Goal: Task Accomplishment & Management: Use online tool/utility

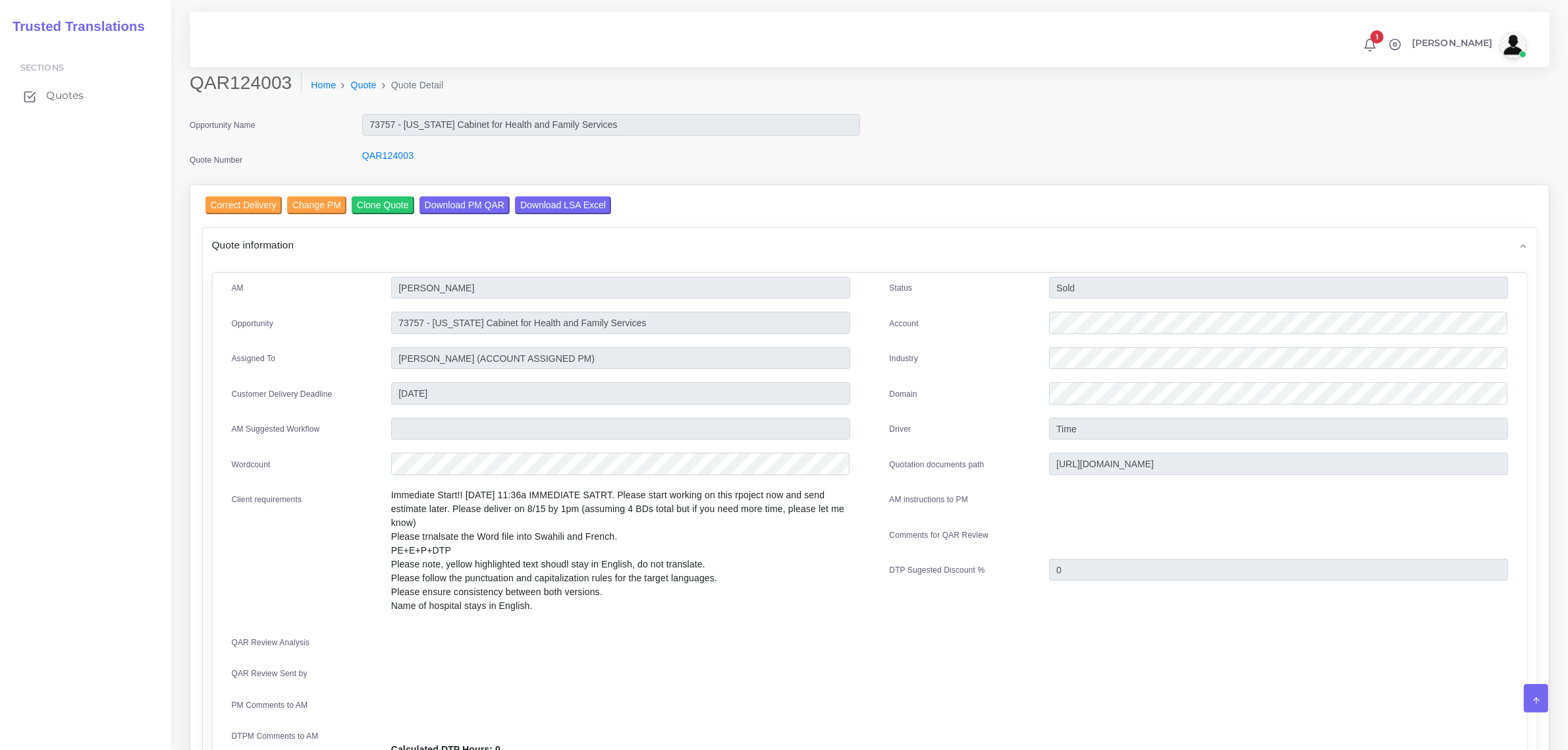
click at [72, 89] on span "Quotes" at bounding box center [65, 95] width 38 height 14
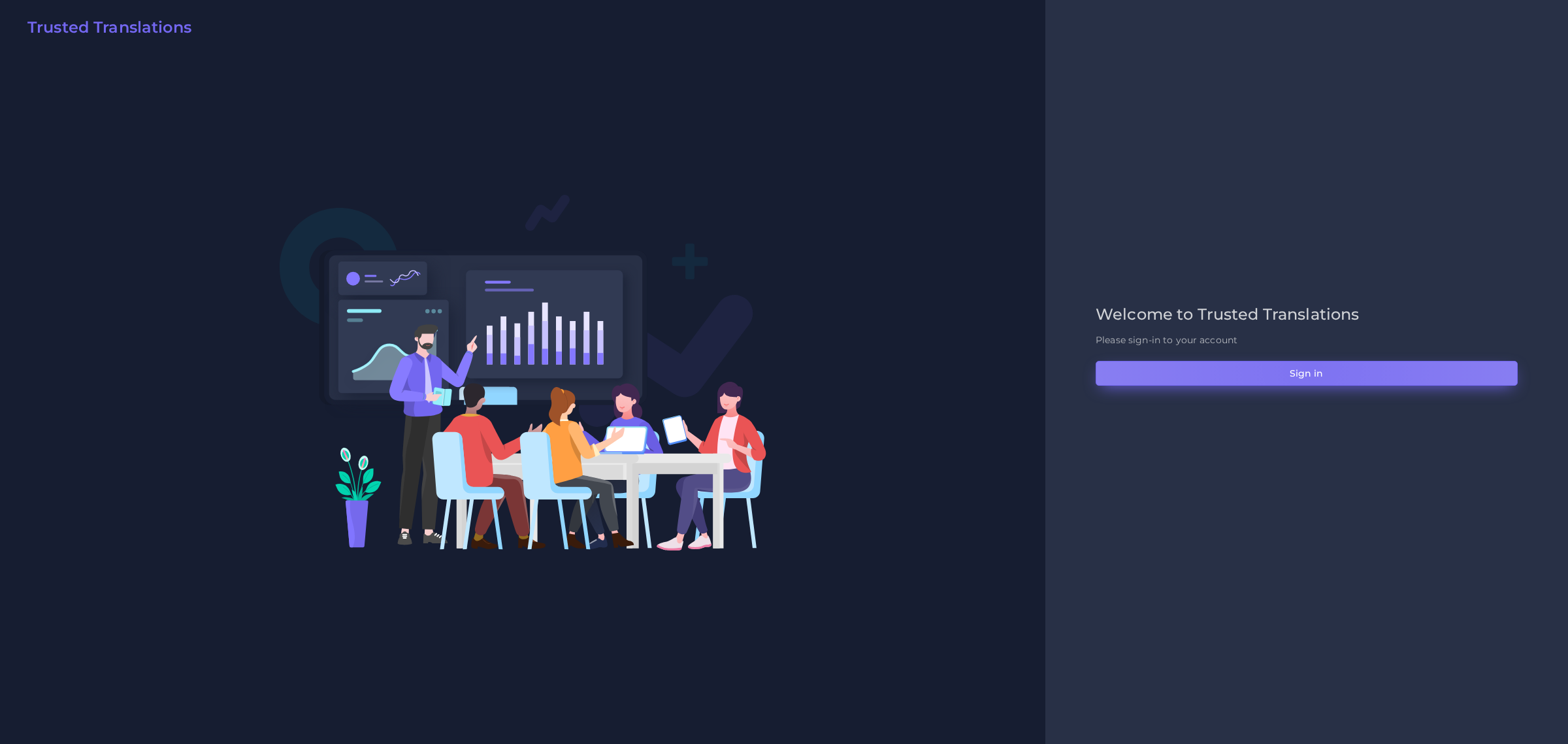
click at [1311, 365] on button "Sign in" at bounding box center [1306, 373] width 422 height 25
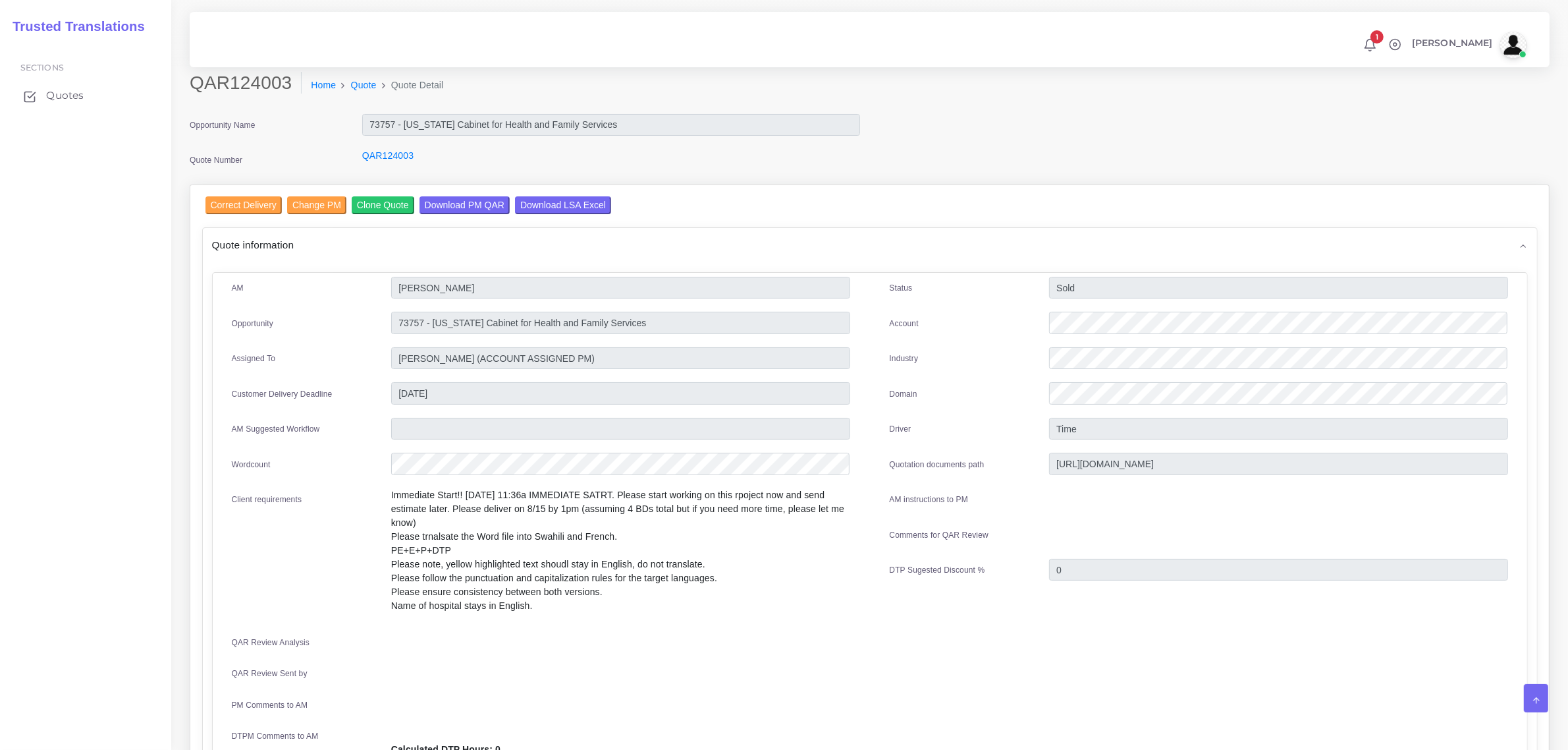
click at [64, 97] on span "Quotes" at bounding box center [65, 95] width 38 height 14
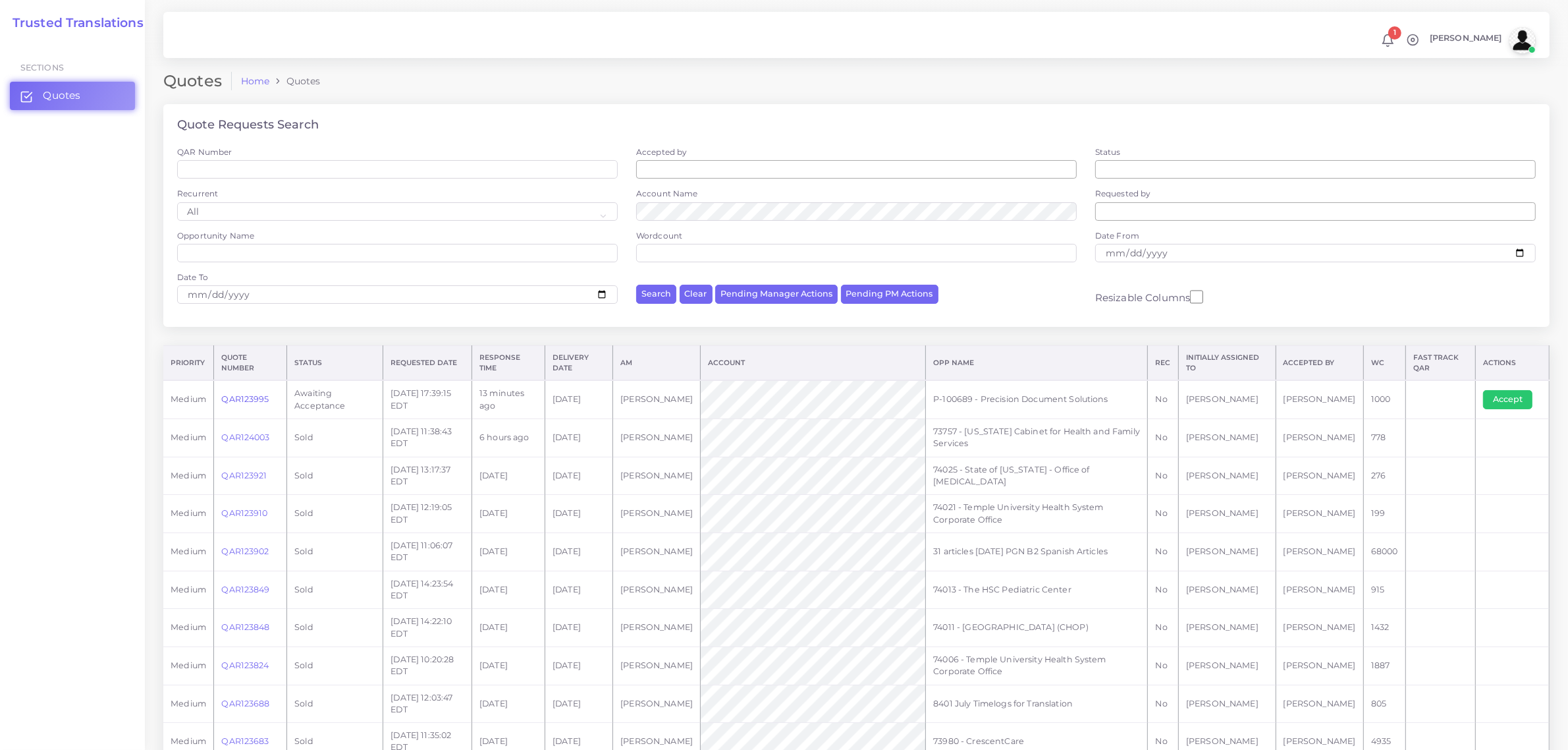
click at [242, 395] on link "QAR123995" at bounding box center [244, 399] width 47 height 10
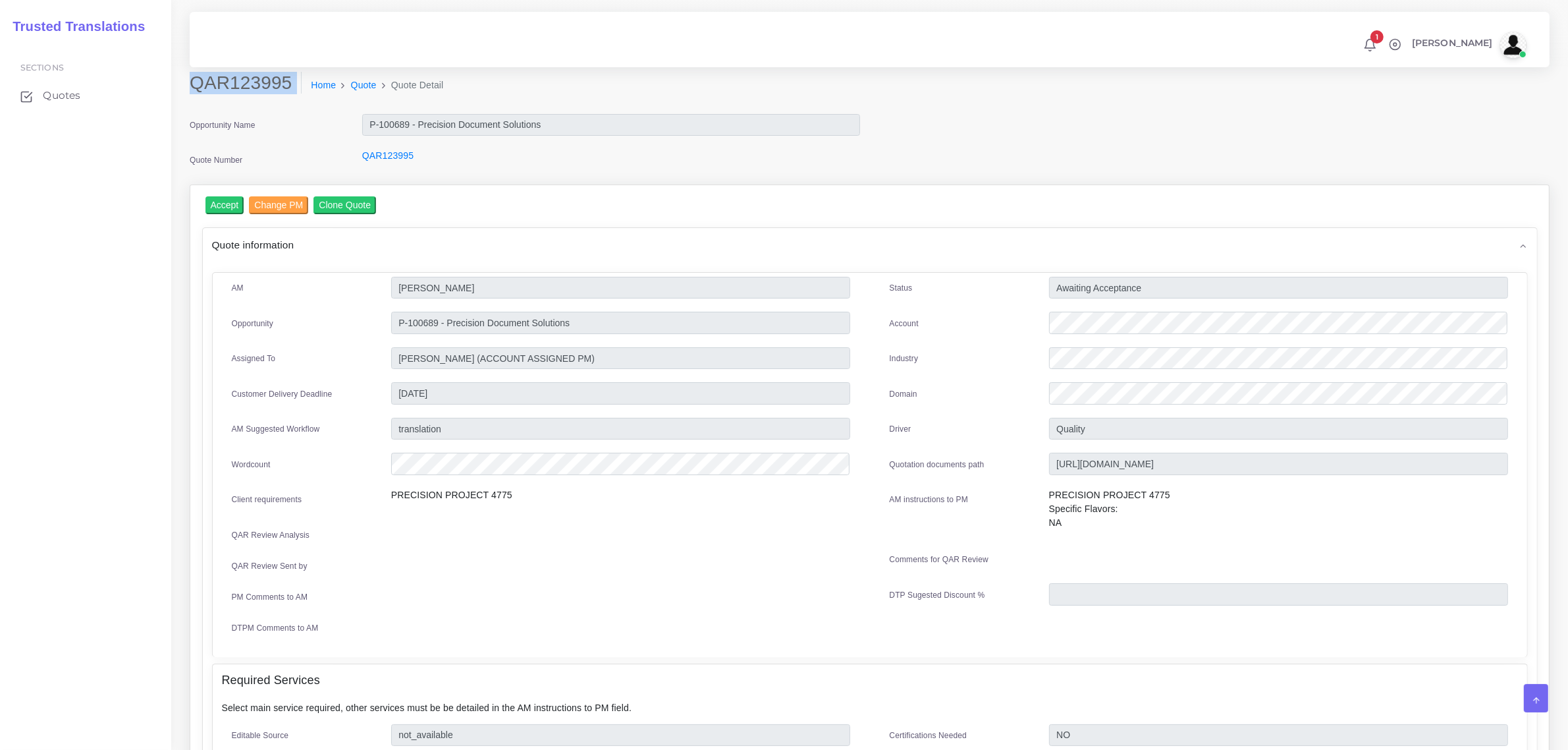
drag, startPoint x: 191, startPoint y: 76, endPoint x: 284, endPoint y: 99, distance: 95.8
click at [284, 99] on div "QAR123995 Home Quote Quote Detail" at bounding box center [697, 90] width 1035 height 37
copy div "QAR123995"
click at [1042, 326] on div at bounding box center [1278, 324] width 478 height 26
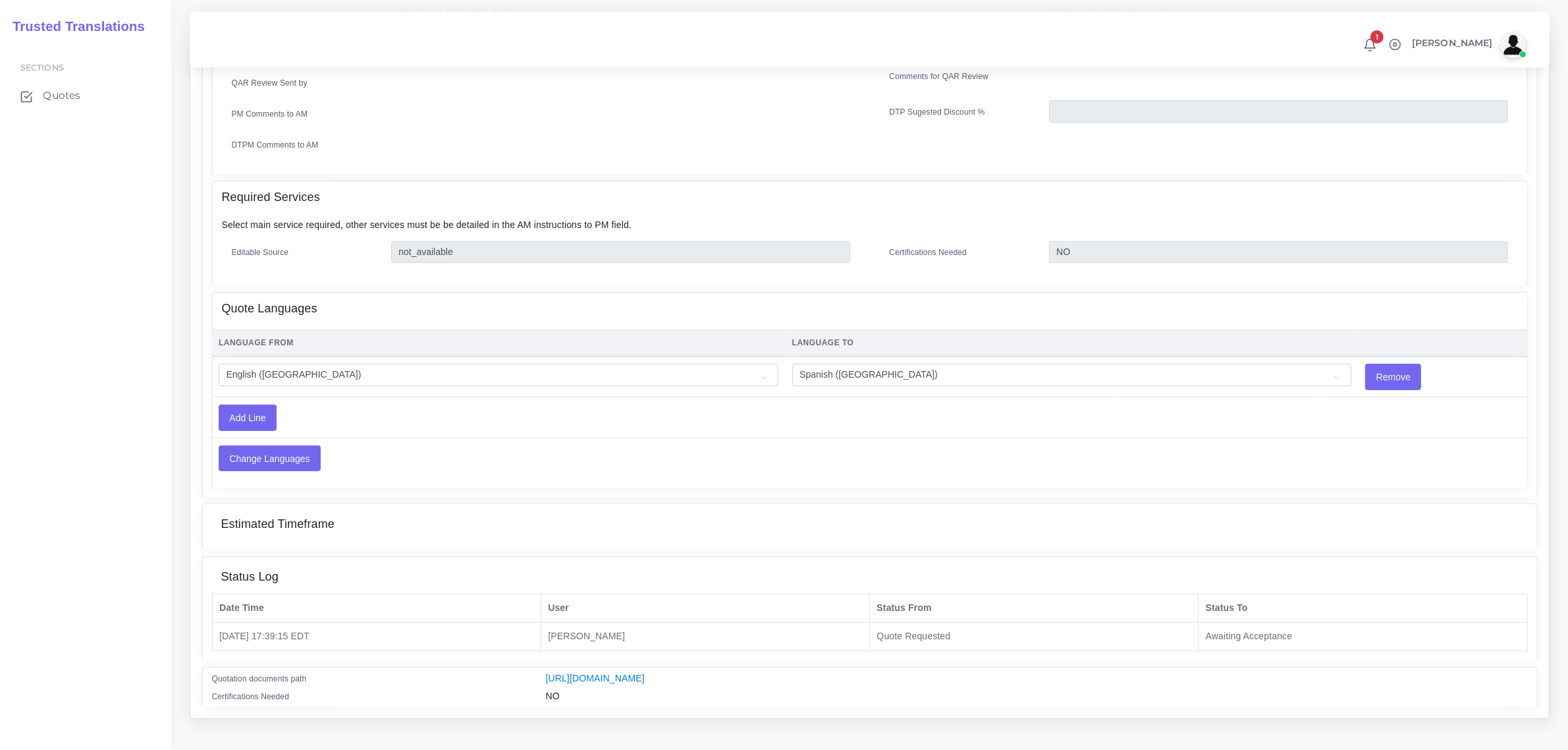
scroll to position [494, 0]
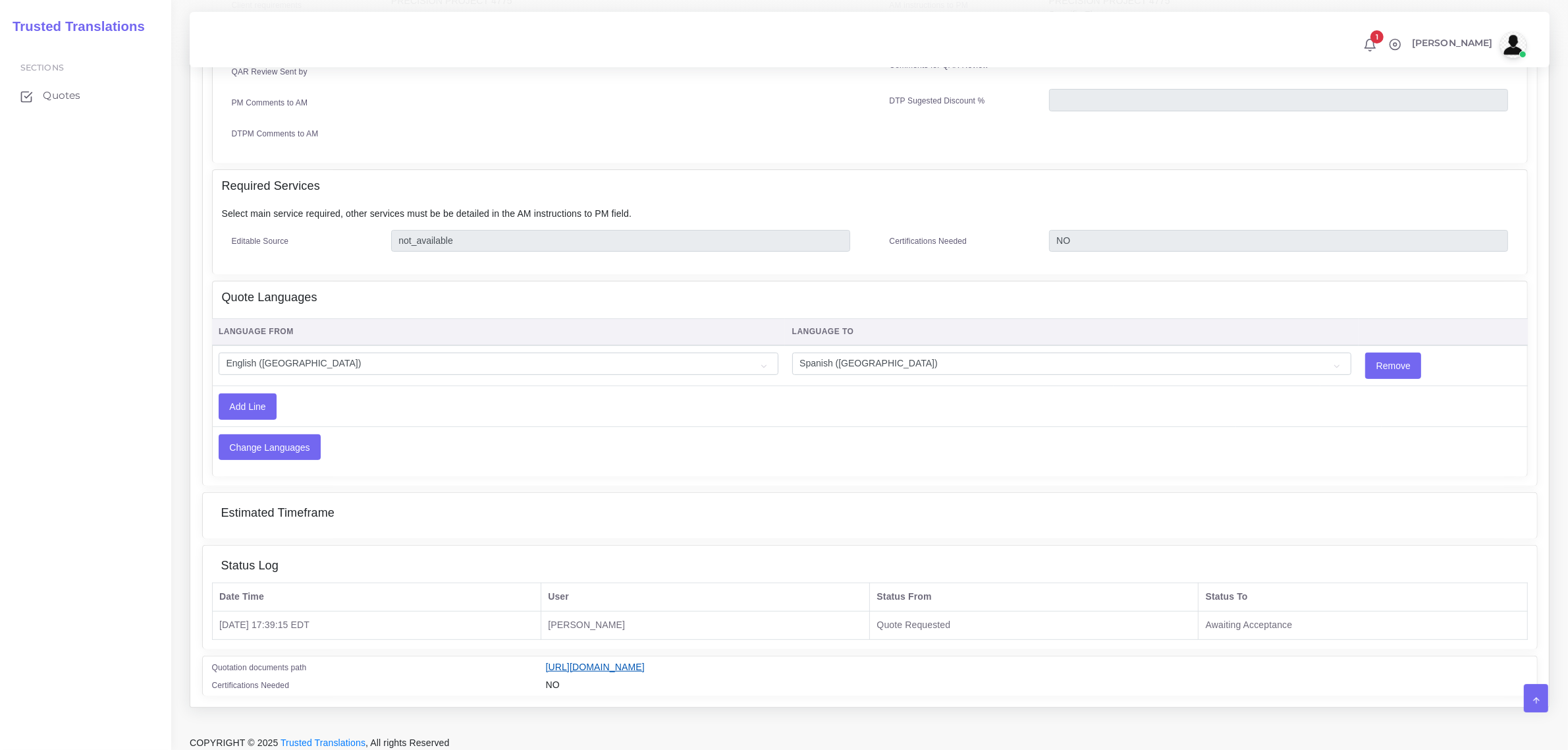
click at [644, 661] on link "[URL][DOMAIN_NAME]" at bounding box center [595, 666] width 98 height 10
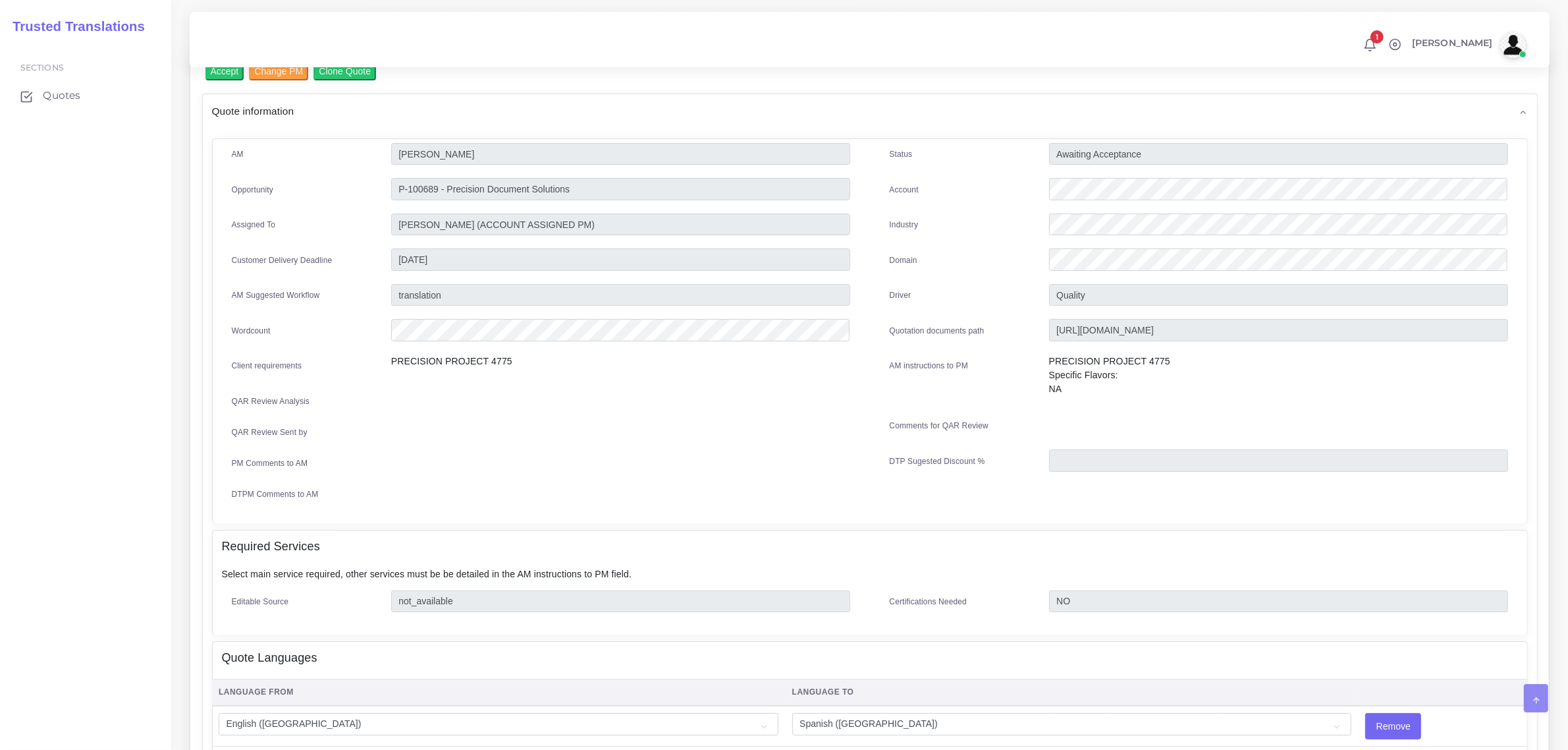
scroll to position [0, 0]
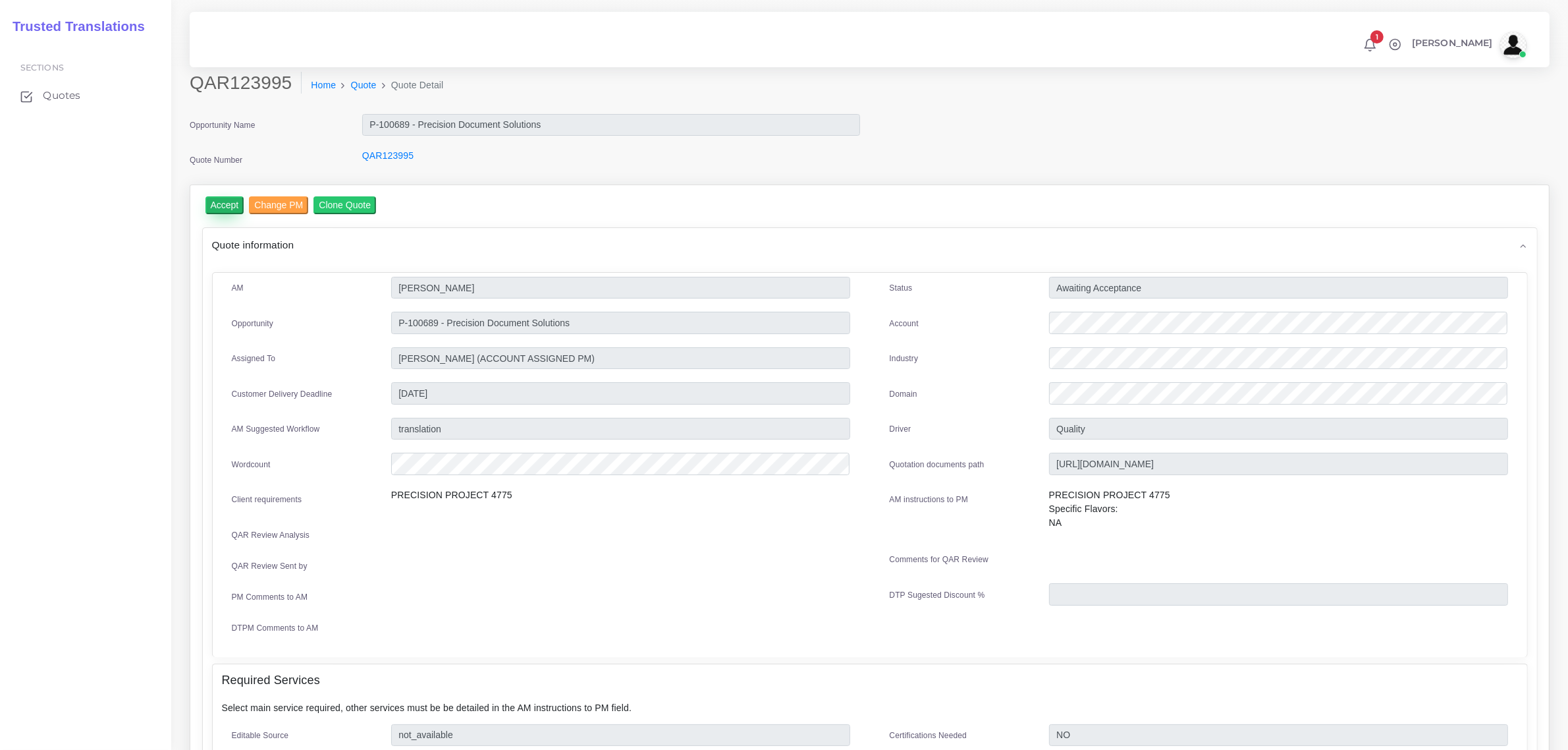
click at [221, 205] on input "Accept" at bounding box center [224, 205] width 39 height 18
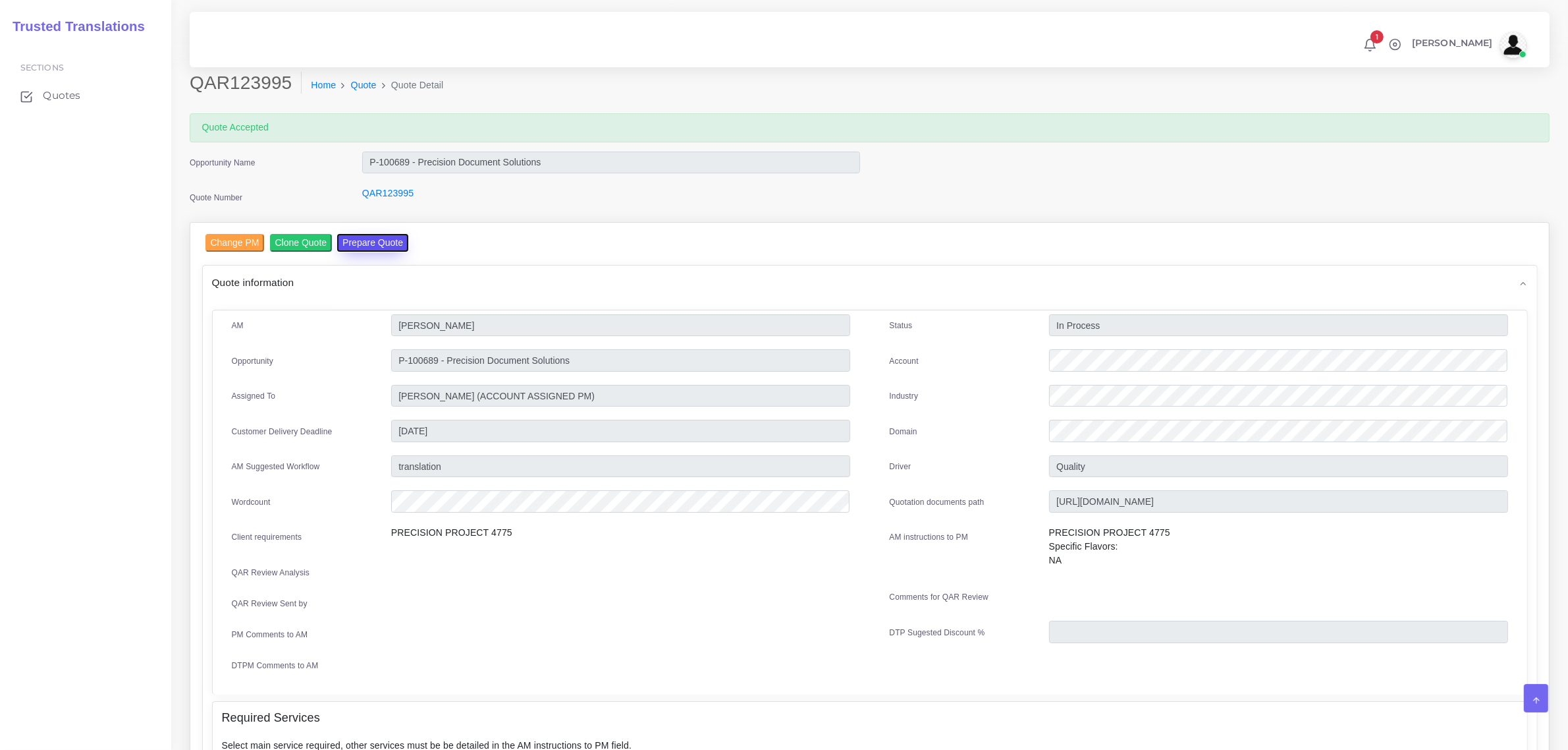
click at [399, 244] on button "Prepare Quote" at bounding box center [372, 243] width 71 height 18
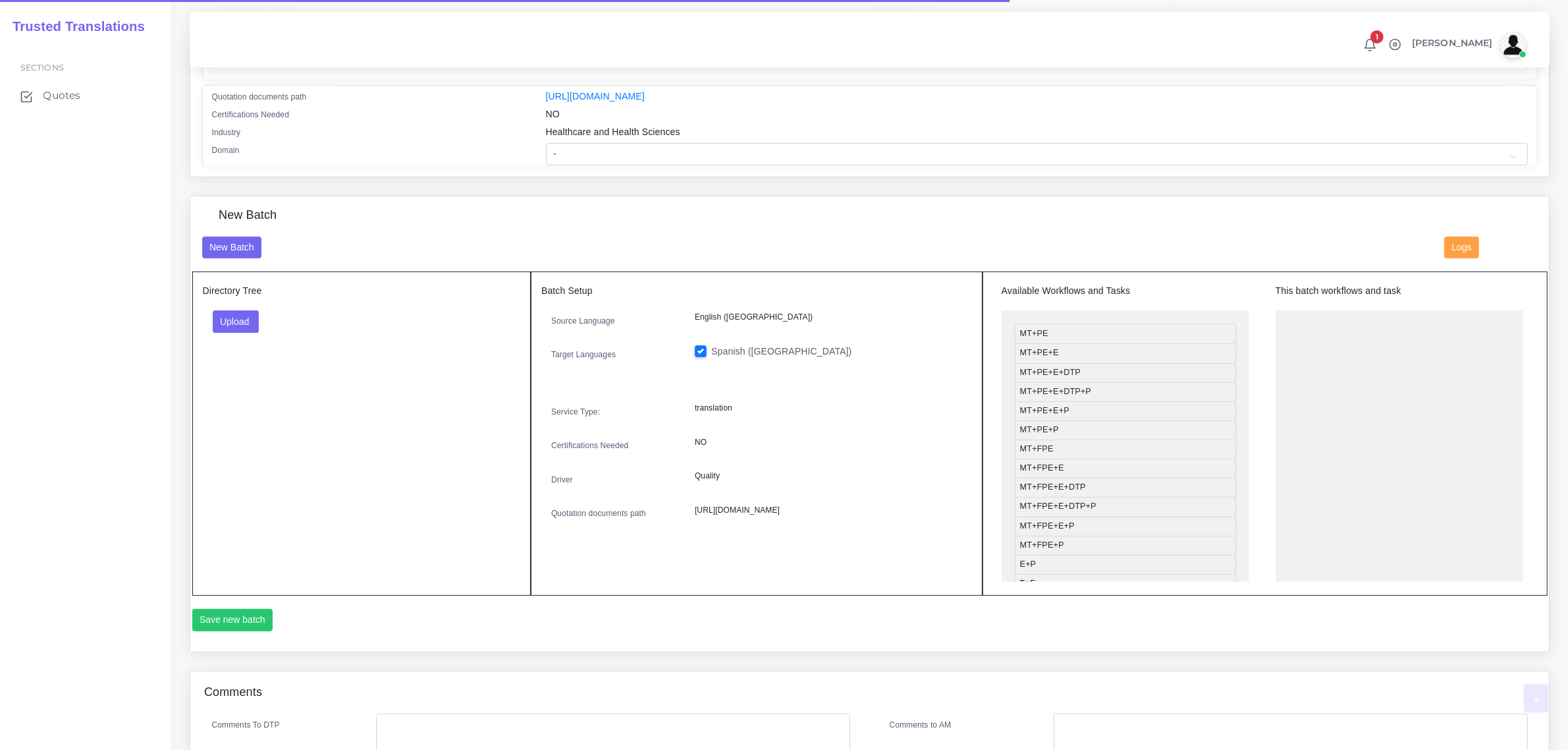
scroll to position [329, 0]
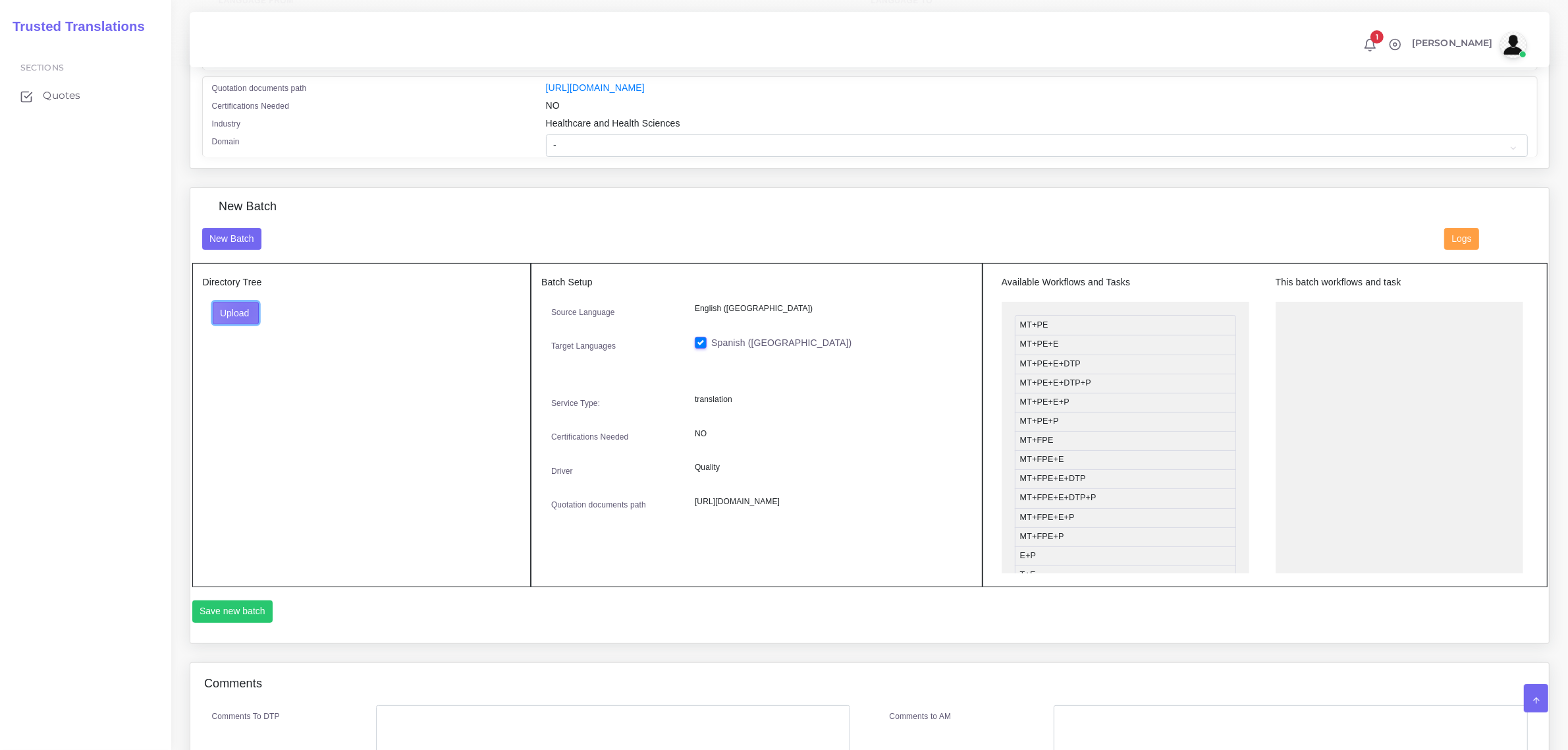
drag, startPoint x: 244, startPoint y: 309, endPoint x: 251, endPoint y: 341, distance: 32.8
click at [244, 309] on button "Upload" at bounding box center [236, 313] width 47 height 23
click at [261, 362] on label "Files" at bounding box center [259, 363] width 91 height 17
drag, startPoint x: 1086, startPoint y: 442, endPoint x: 1350, endPoint y: 317, distance: 292.1
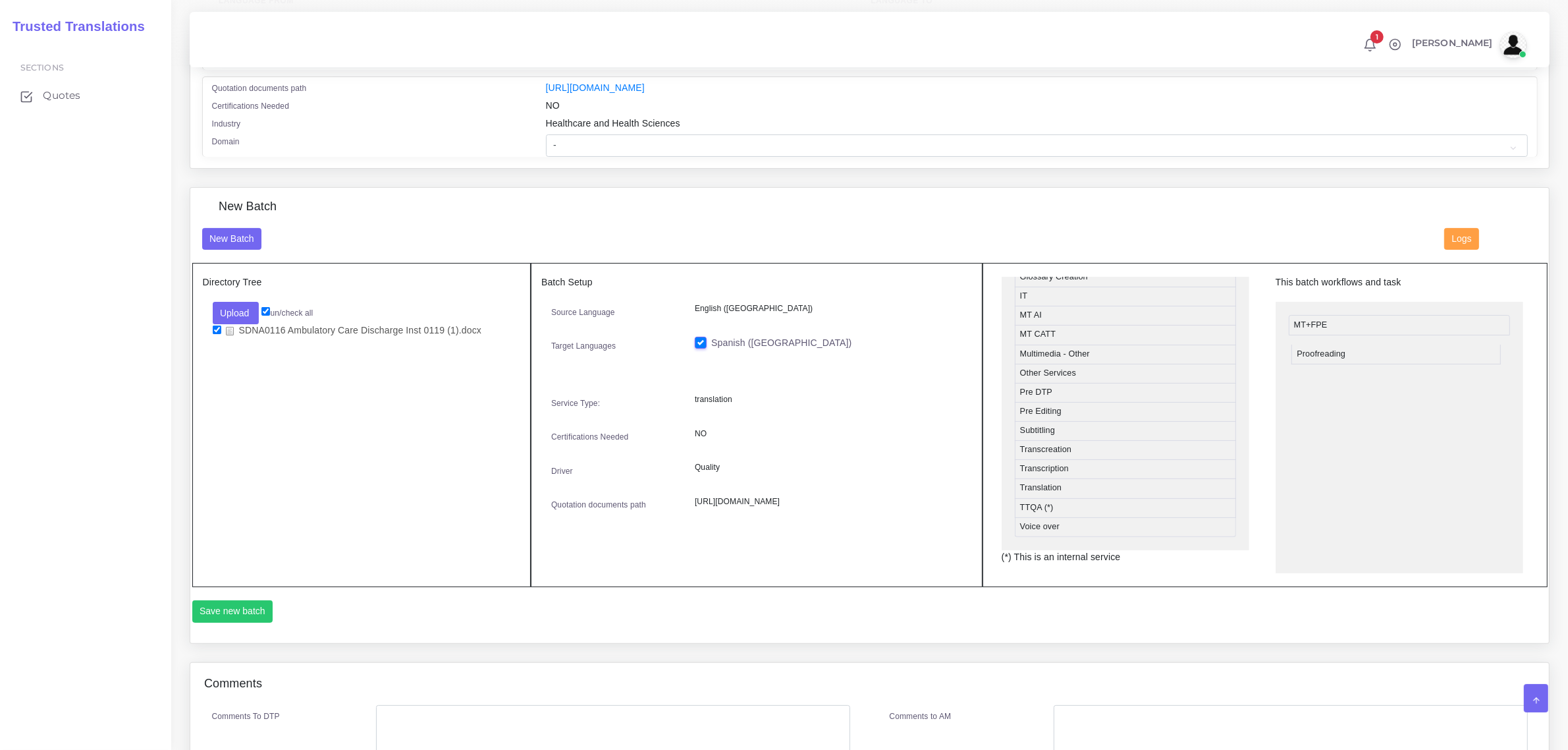
drag, startPoint x: 1097, startPoint y: 409, endPoint x: 1373, endPoint y: 351, distance: 282.0
click at [245, 601] on button "Save new batch" at bounding box center [233, 611] width 81 height 23
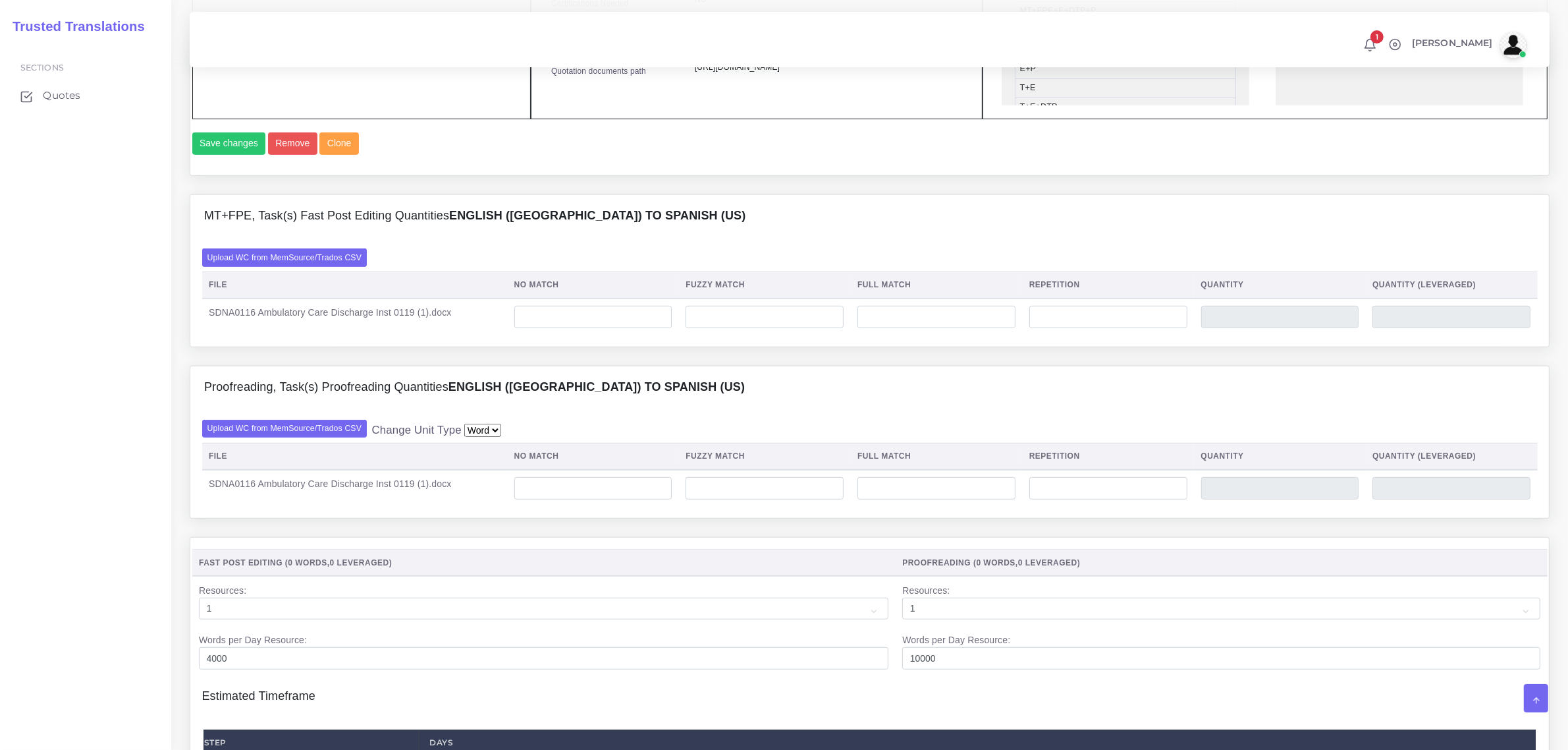
scroll to position [824, 0]
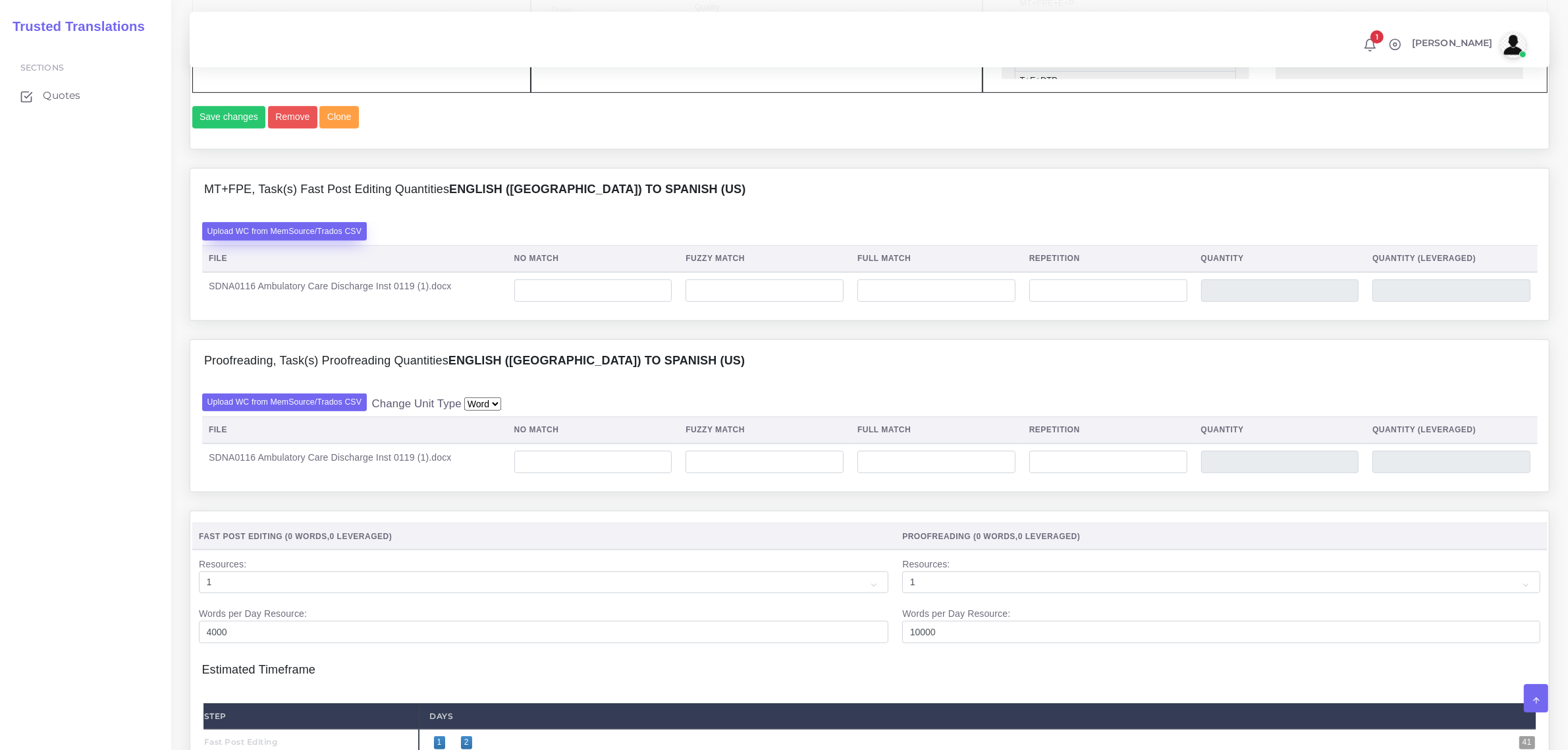
click at [301, 240] on label "Upload WC from MemSource/Trados CSV" at bounding box center [285, 231] width 165 height 18
click at [0, 0] on input "Upload WC from MemSource/Trados CSV" at bounding box center [0, 0] width 0 height 0
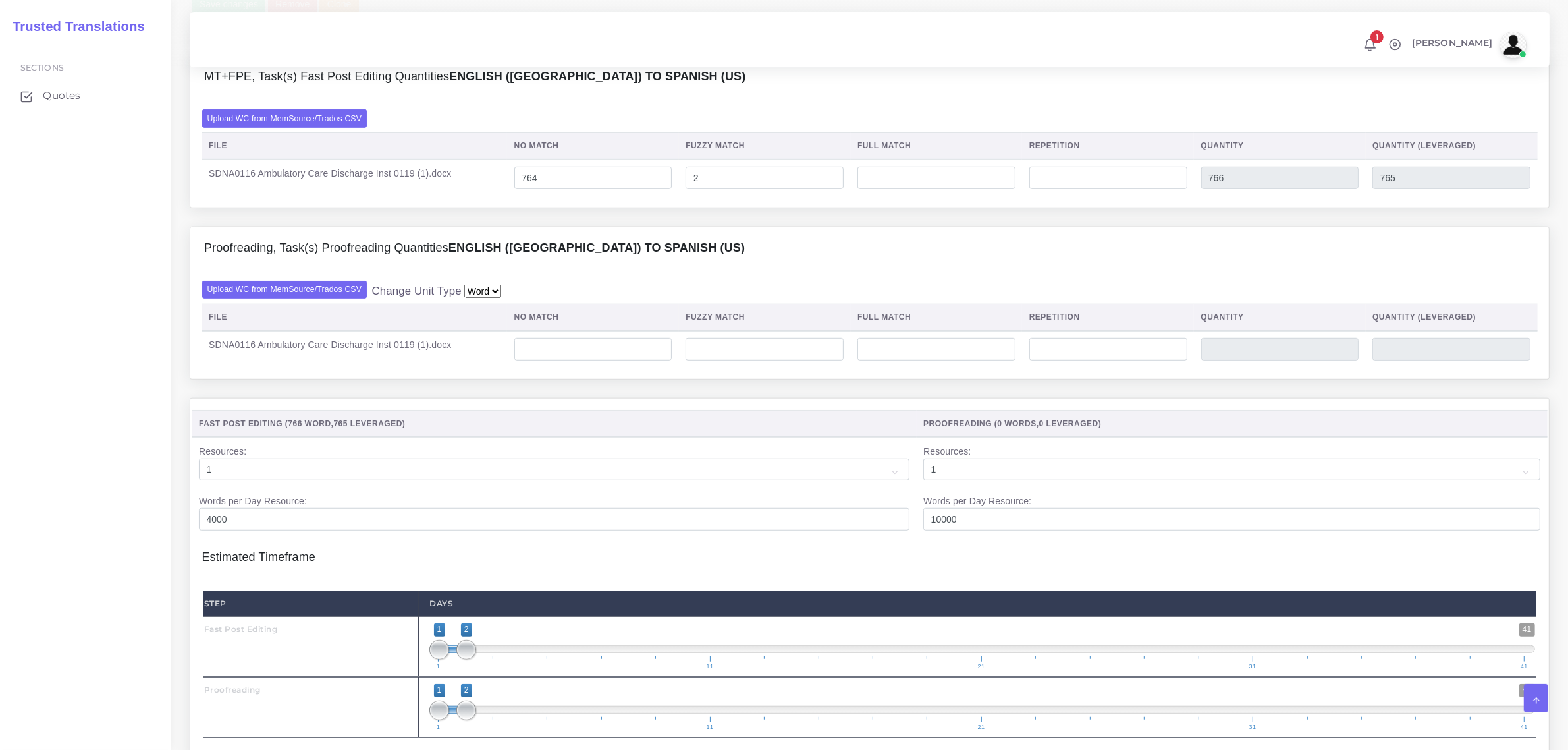
scroll to position [988, 0]
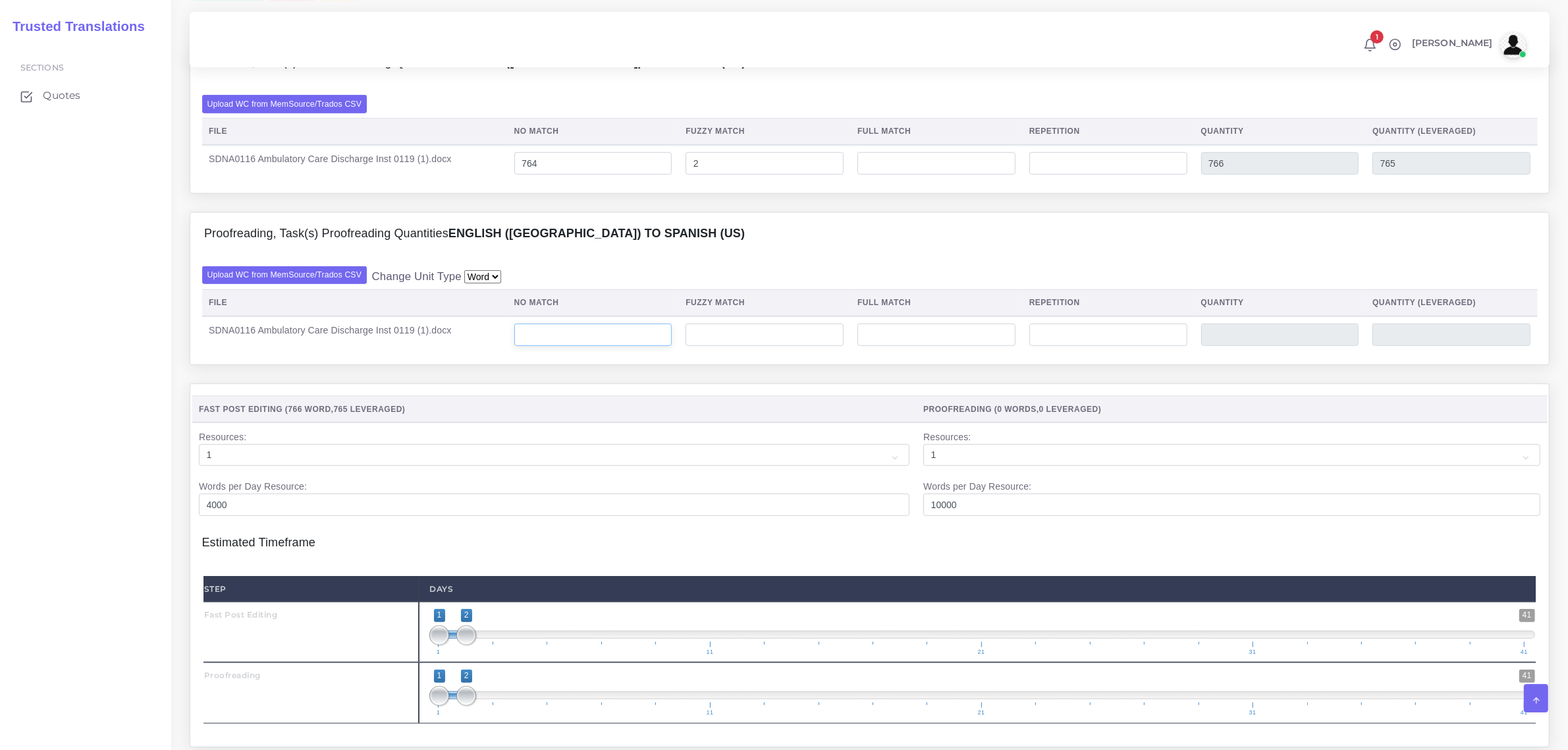
click at [601, 346] on input "number" at bounding box center [593, 335] width 158 height 23
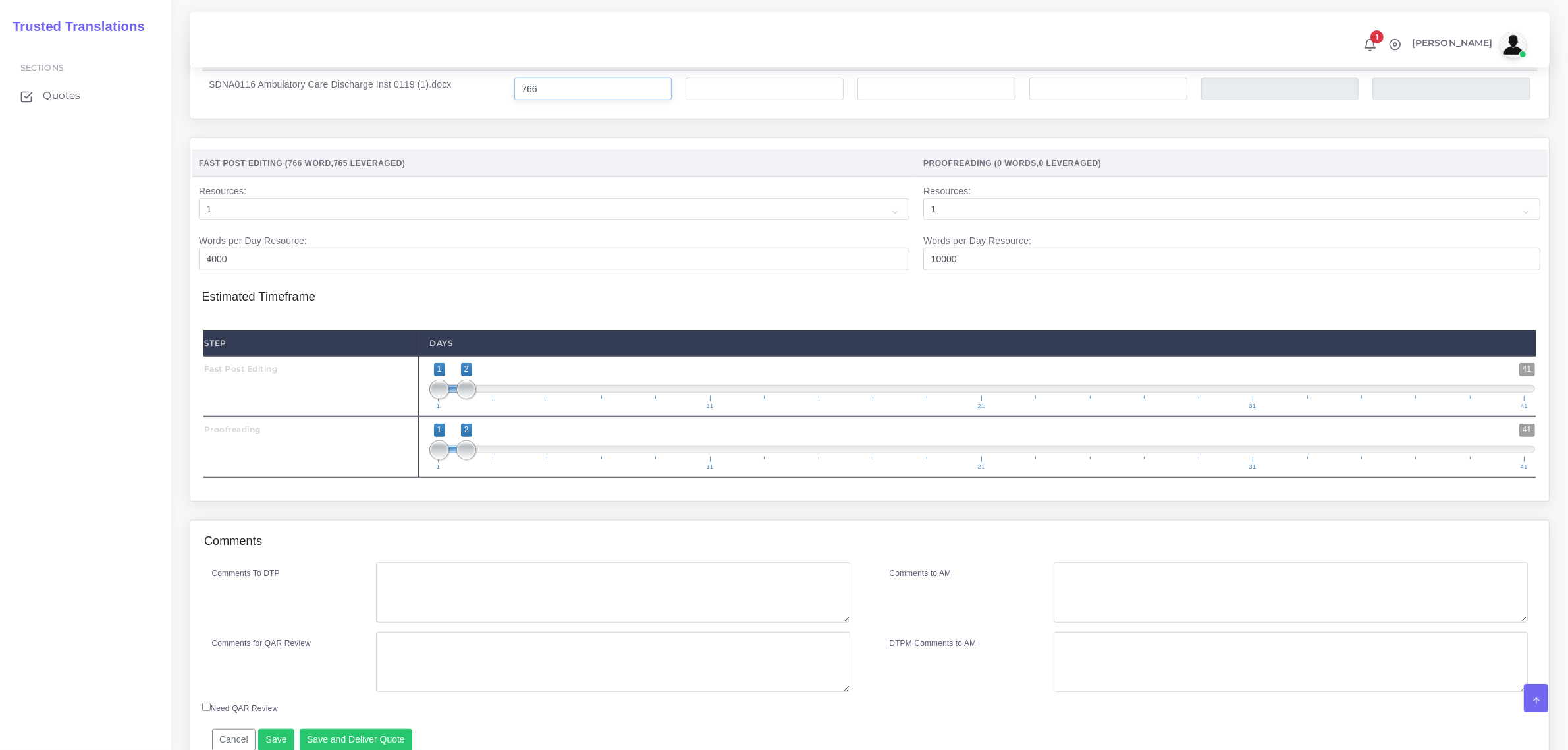
scroll to position [1236, 0]
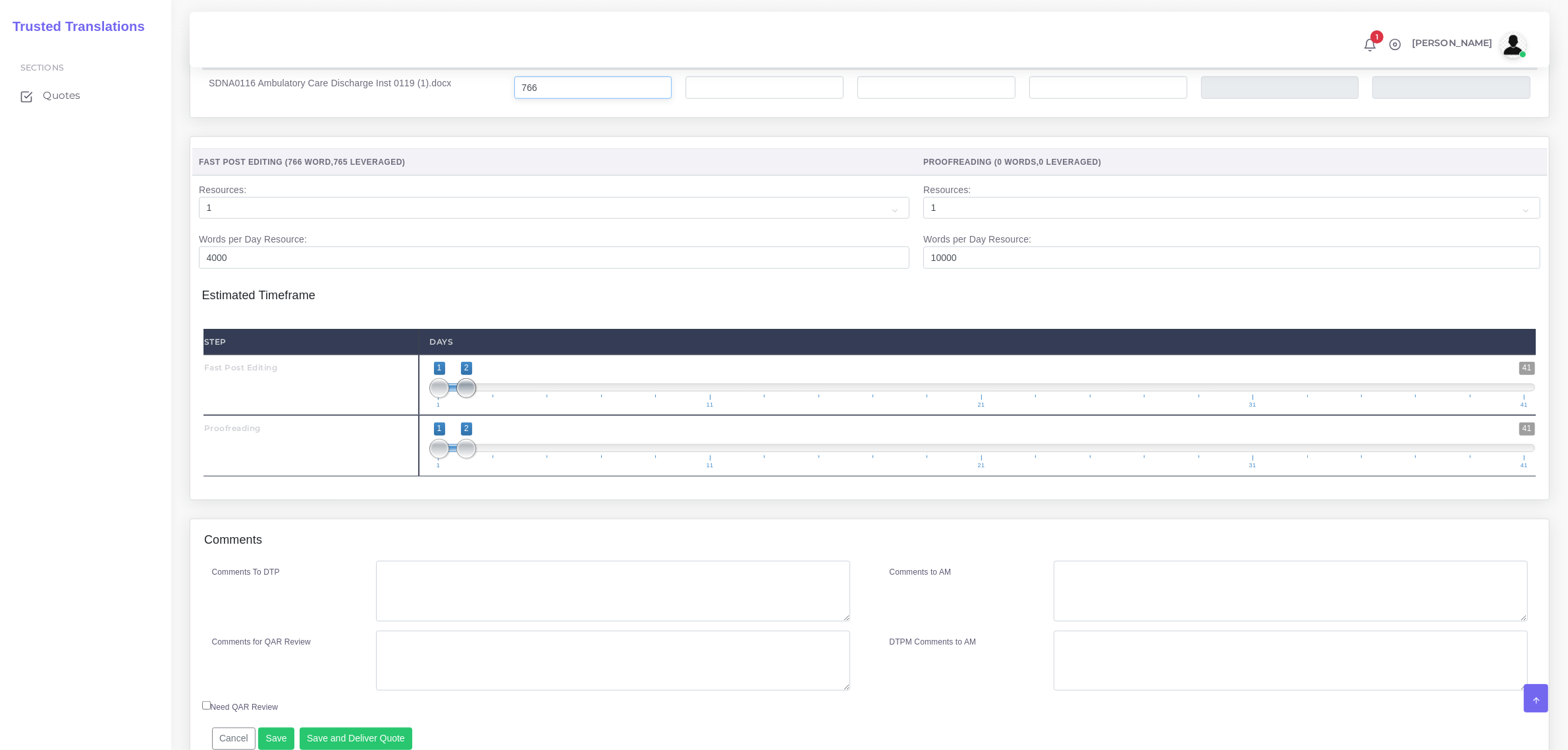
type input "766"
type input "1;1"
drag, startPoint x: 471, startPoint y: 420, endPoint x: 429, endPoint y: 452, distance: 52.8
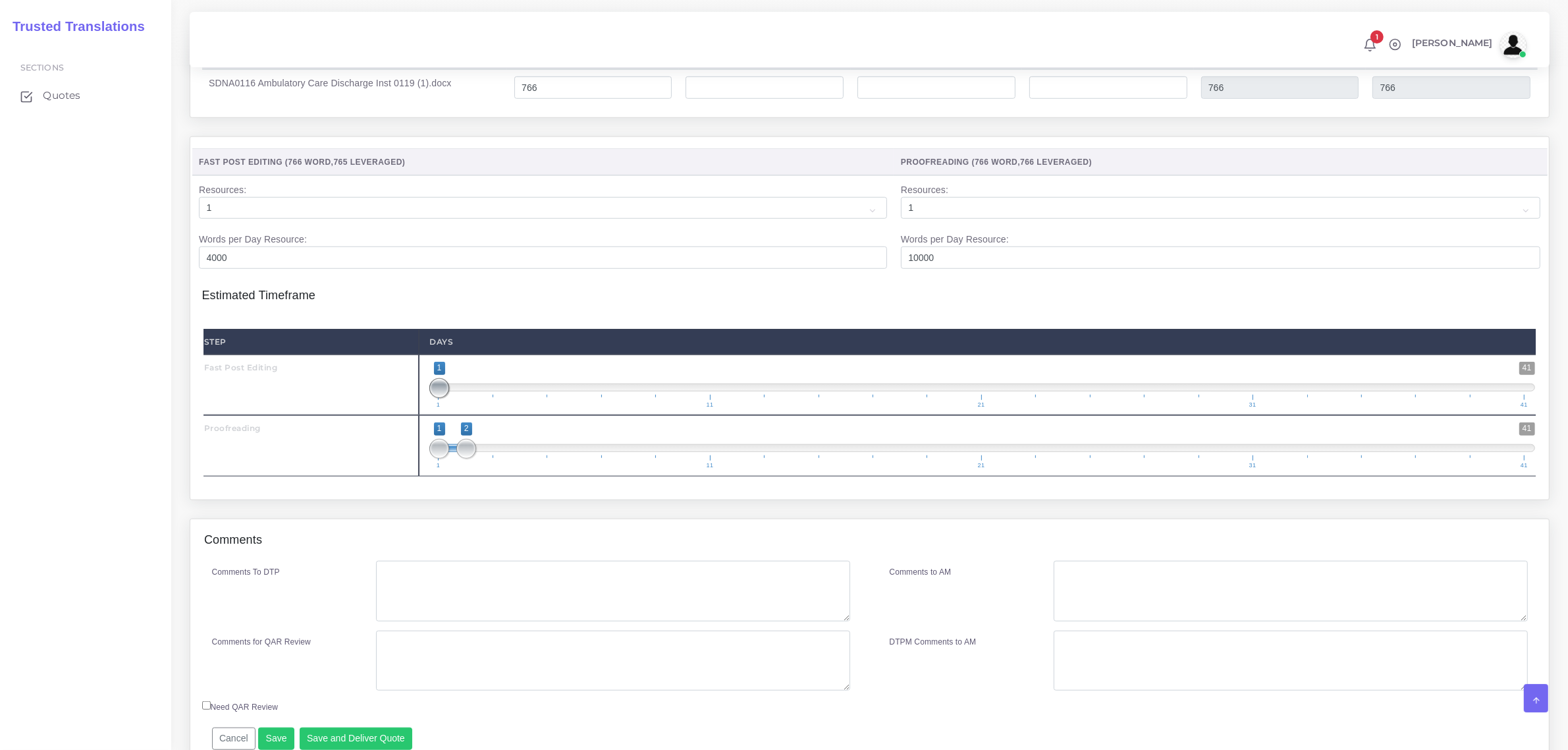
click at [447, 398] on span at bounding box center [439, 388] width 20 height 20
type input "2;2"
drag, startPoint x: 440, startPoint y: 477, endPoint x: 502, endPoint y: 482, distance: 62.2
click at [499, 468] on span "1 41 2 2 2 — 2 1 11 21 31 41" at bounding box center [982, 445] width 1105 height 46
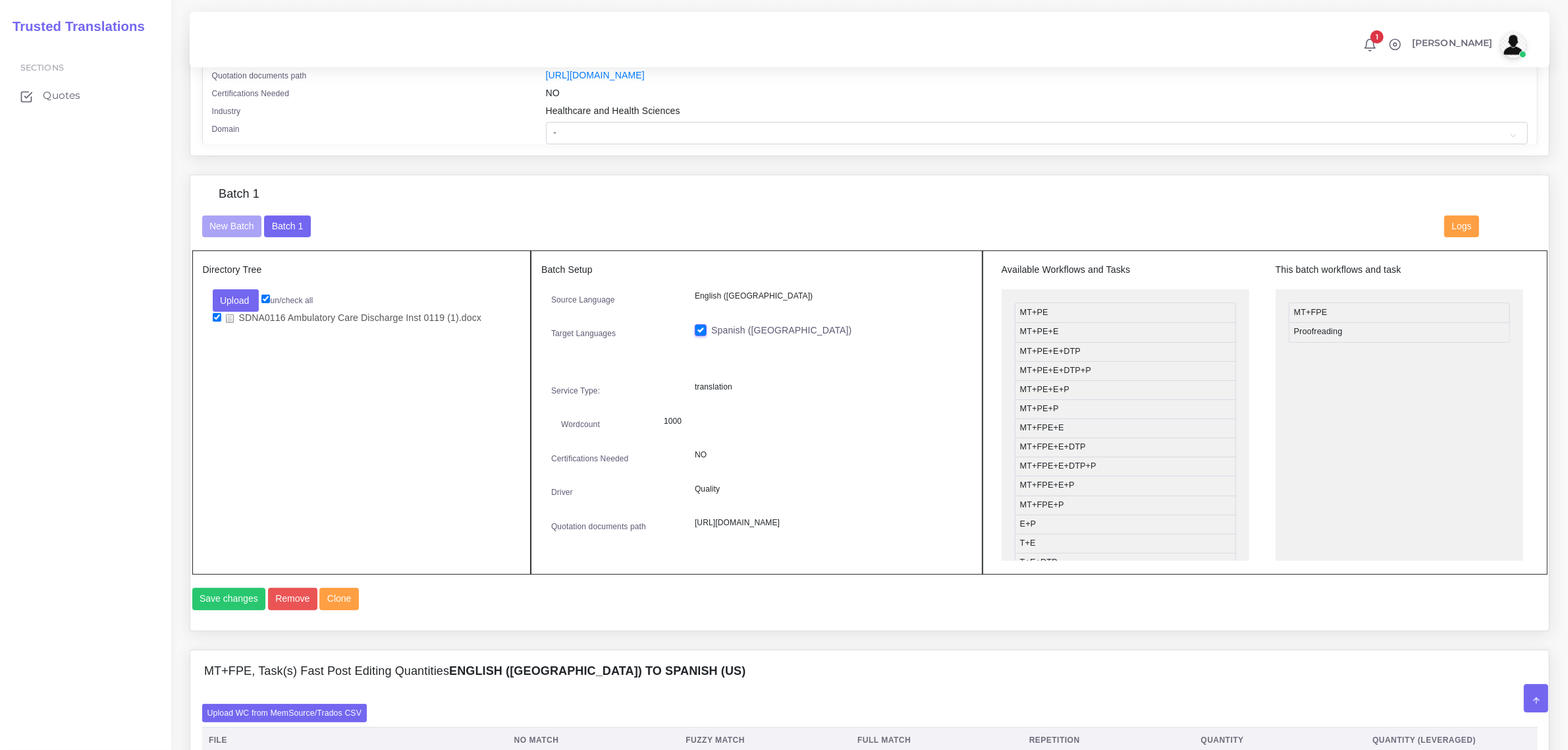
scroll to position [254, 0]
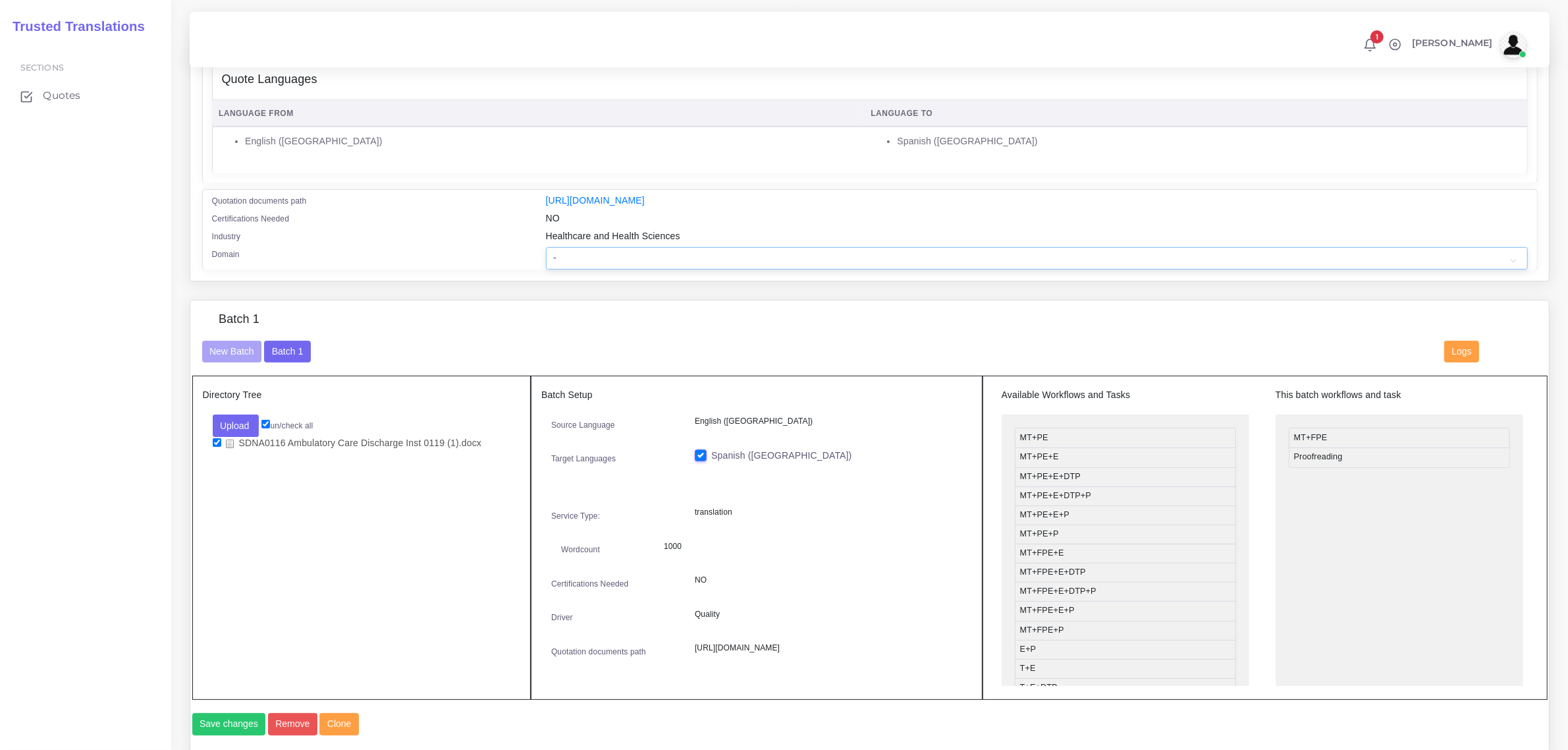
click at [628, 249] on select "- Advertising and Media Agriculture, Forestry and Fishing Architecture, Buildin…" at bounding box center [1037, 258] width 982 height 23
select select "Healthcare and Health Sciences"
click at [546, 247] on select "- Advertising and Media Agriculture, Forestry and Fishing Architecture, Buildin…" at bounding box center [1037, 258] width 982 height 23
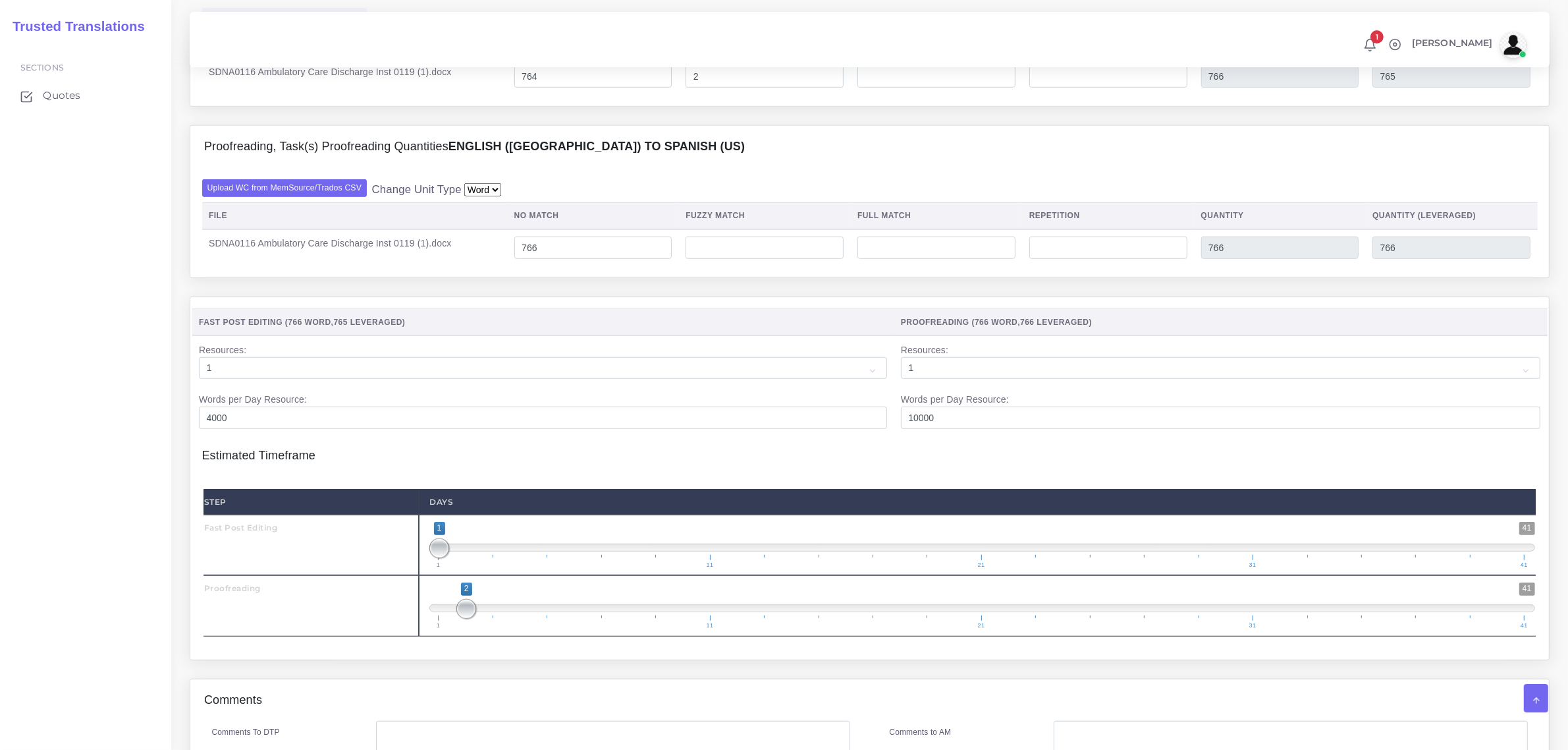
scroll to position [1325, 0]
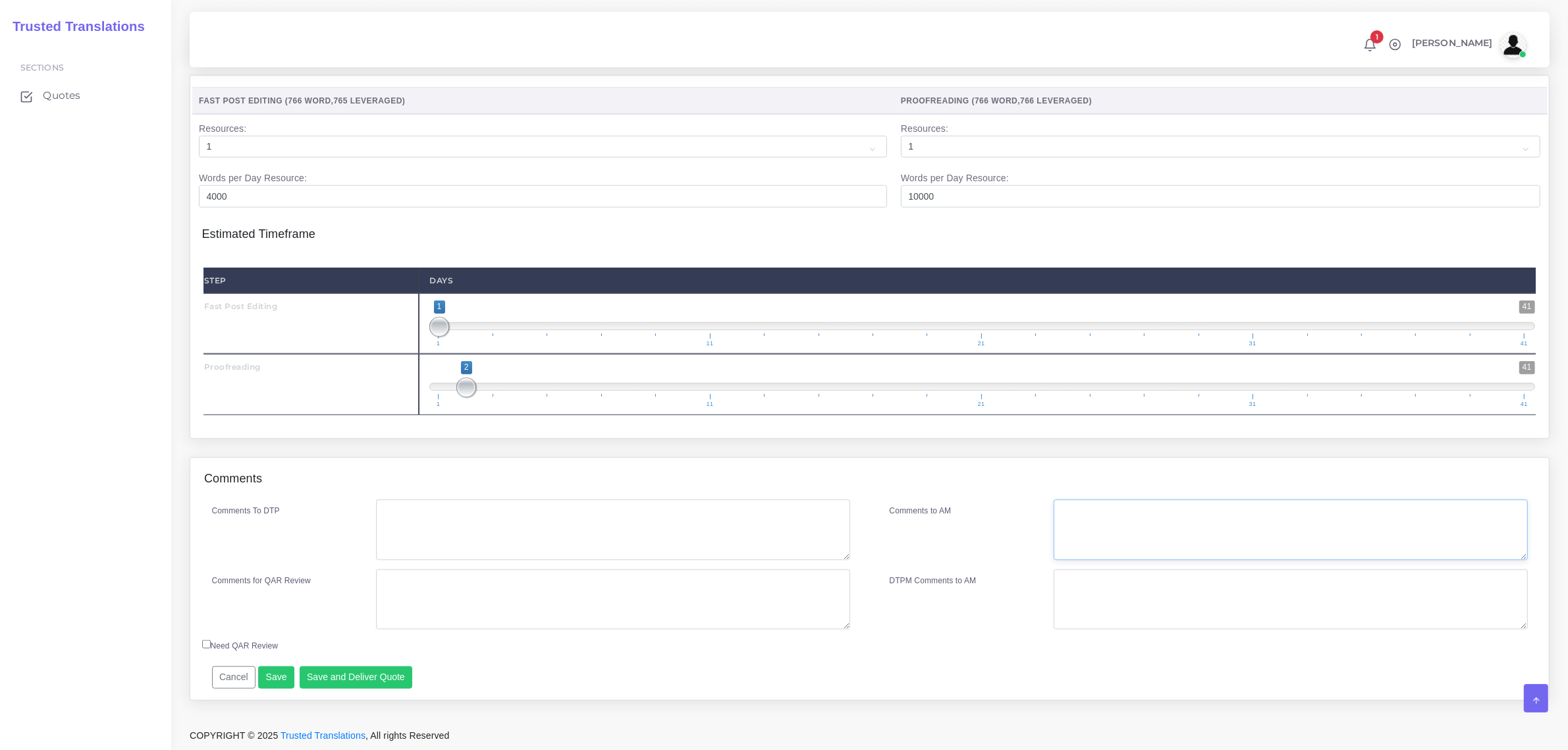
click at [1068, 516] on textarea "Comments to AM" at bounding box center [1290, 530] width 474 height 61
type textarea "This client does not pay PDF costs"
click at [360, 684] on button "Save and Deliver Quote" at bounding box center [356, 677] width 114 height 23
